Goal: Find specific page/section: Find specific page/section

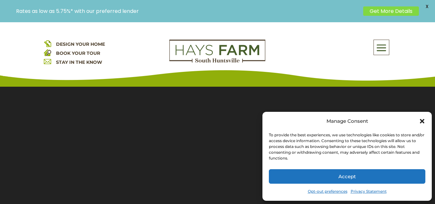
click at [426, 6] on span "X" at bounding box center [427, 7] width 10 height 10
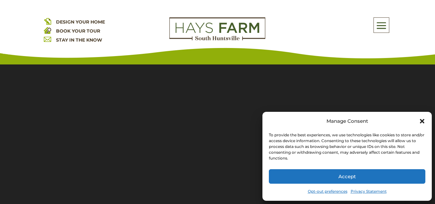
click at [373, 173] on button "Accept" at bounding box center [347, 176] width 156 height 14
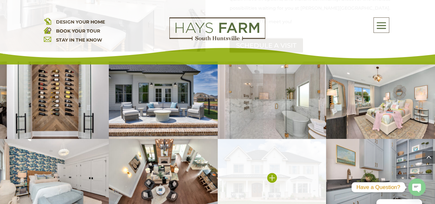
scroll to position [879, 0]
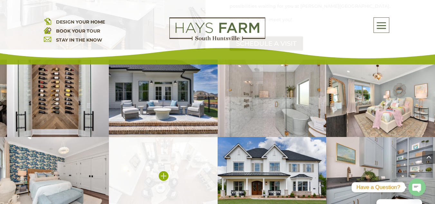
click at [130, 155] on img at bounding box center [163, 175] width 109 height 77
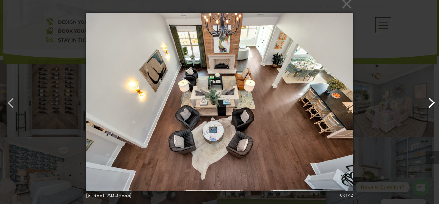
click at [430, 100] on button "button" at bounding box center [428, 99] width 15 height 15
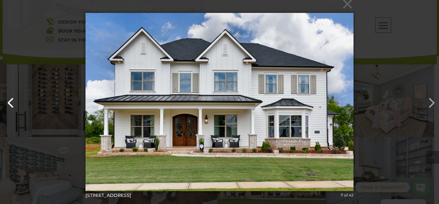
click at [7, 101] on button "button" at bounding box center [7, 99] width 15 height 15
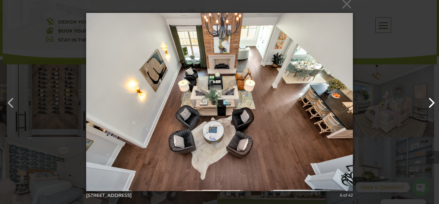
click at [428, 96] on button "button" at bounding box center [428, 99] width 15 height 15
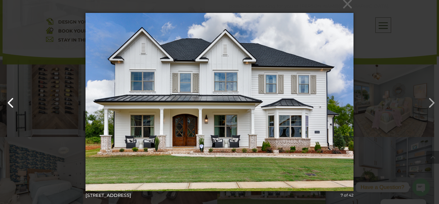
click at [3, 101] on button "button" at bounding box center [7, 99] width 15 height 15
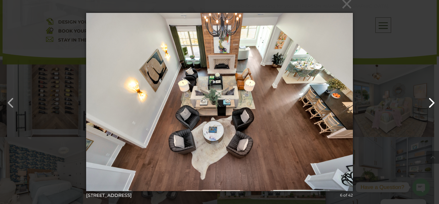
click at [426, 96] on button "button" at bounding box center [428, 99] width 15 height 15
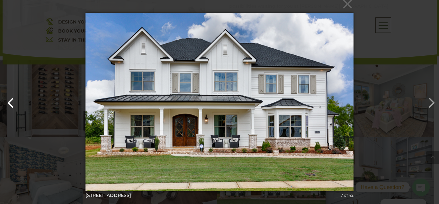
click at [11, 101] on button "button" at bounding box center [7, 99] width 15 height 15
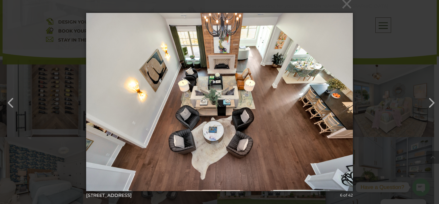
click at [355, 2] on div "× [GEOGRAPHIC_DATA]-79 6 of 42 Loading..." at bounding box center [219, 102] width 439 height 204
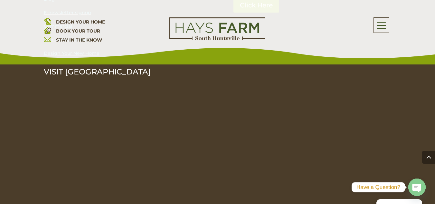
scroll to position [2114, 0]
